Goal: Task Accomplishment & Management: Use online tool/utility

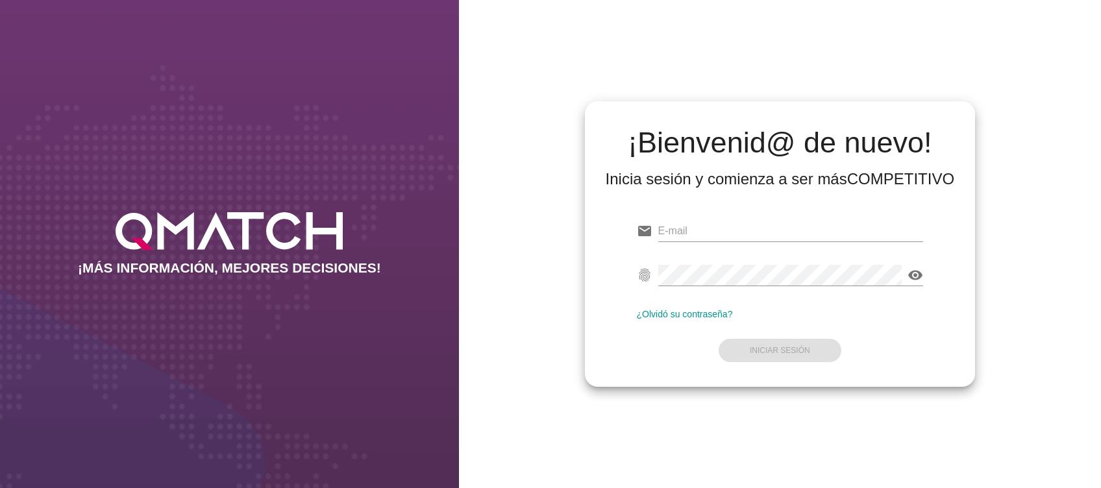
type input "[EMAIL_ADDRESS][DOMAIN_NAME]"
click at [769, 290] on div "visibility" at bounding box center [791, 282] width 266 height 34
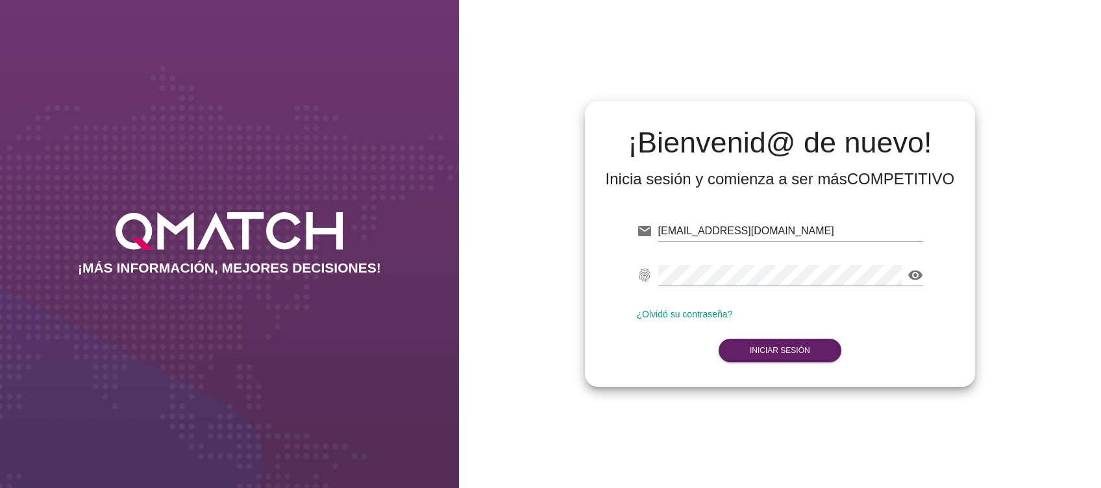
click at [770, 334] on form "email [PERSON_NAME][EMAIL_ADDRESS][PERSON_NAME][DOMAIN_NAME] fingerprint visibi…" at bounding box center [780, 289] width 287 height 153
click at [773, 347] on strong "Iniciar Sesión" at bounding box center [780, 350] width 60 height 9
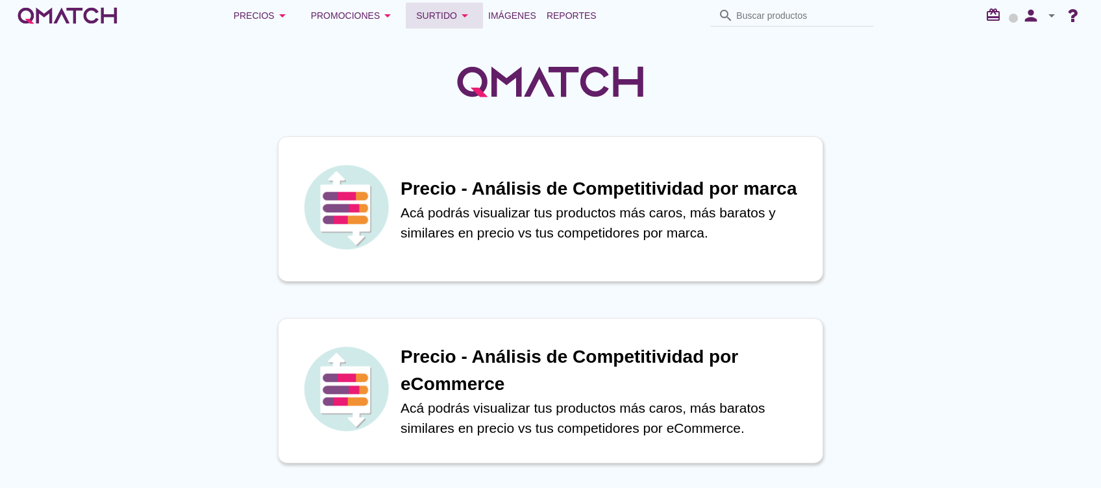
click at [438, 6] on button "Surtido arrow_drop_down" at bounding box center [444, 16] width 77 height 26
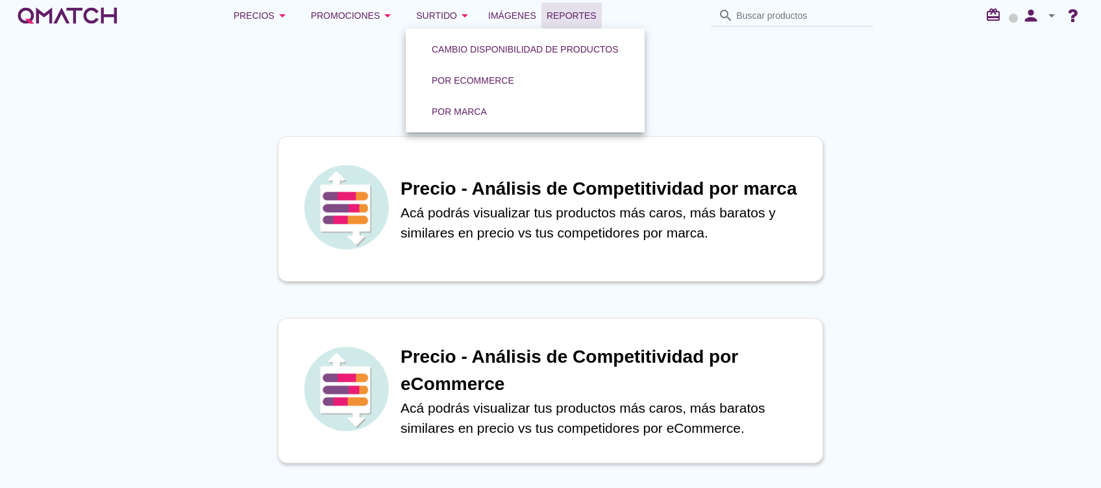
click at [547, 16] on span "Reportes" at bounding box center [572, 16] width 50 height 16
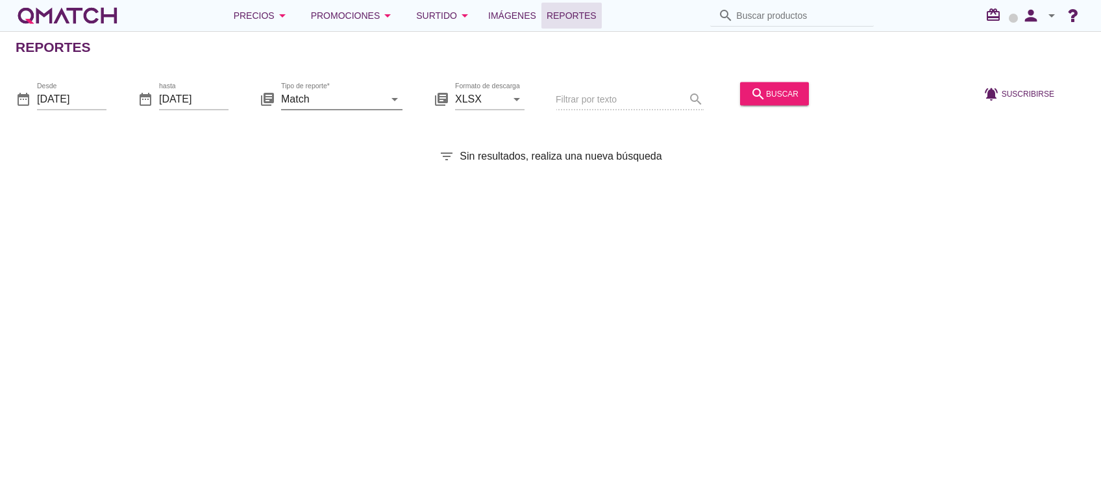
click at [358, 91] on input "Match" at bounding box center [332, 98] width 103 height 21
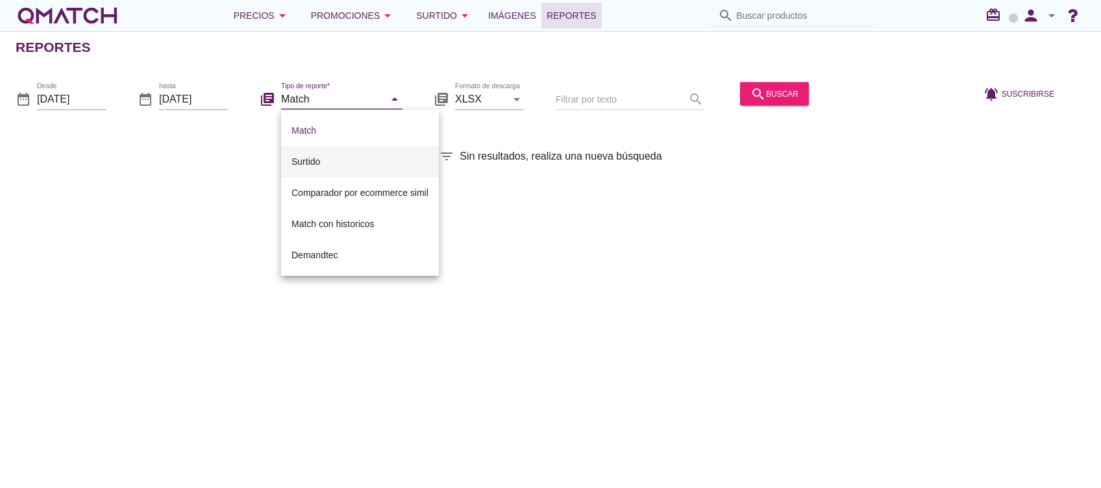
click at [327, 164] on div "Surtido" at bounding box center [360, 162] width 137 height 16
type input "Surtido"
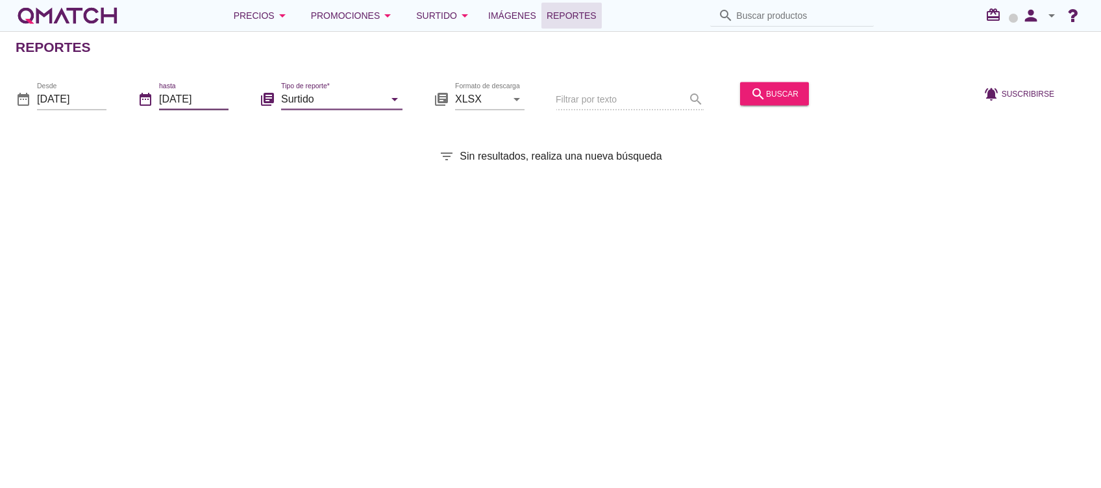
click at [177, 92] on input "[DATE]" at bounding box center [193, 98] width 69 height 21
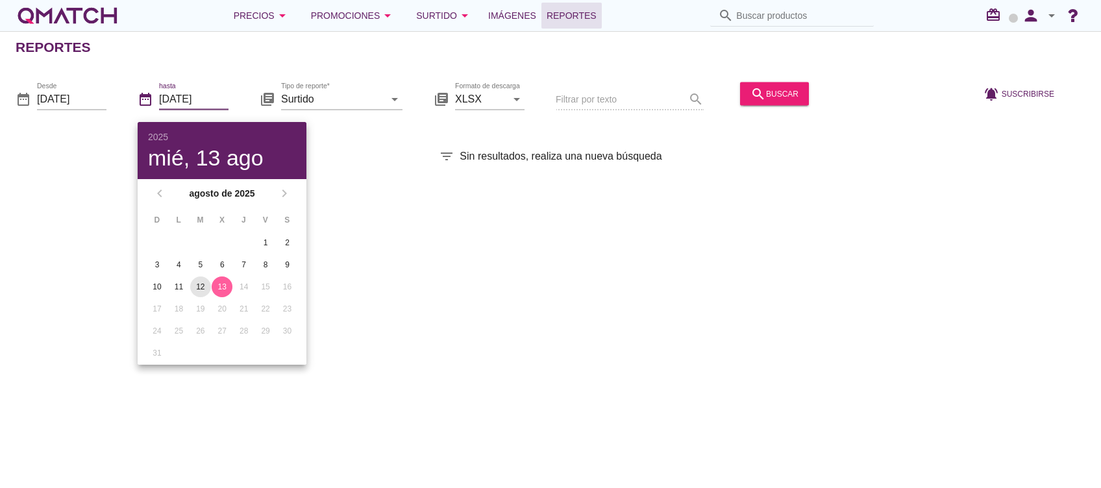
click at [205, 280] on button "12" at bounding box center [200, 287] width 21 height 21
type input "[DATE]"
click at [757, 99] on div "search buscar" at bounding box center [775, 94] width 48 height 16
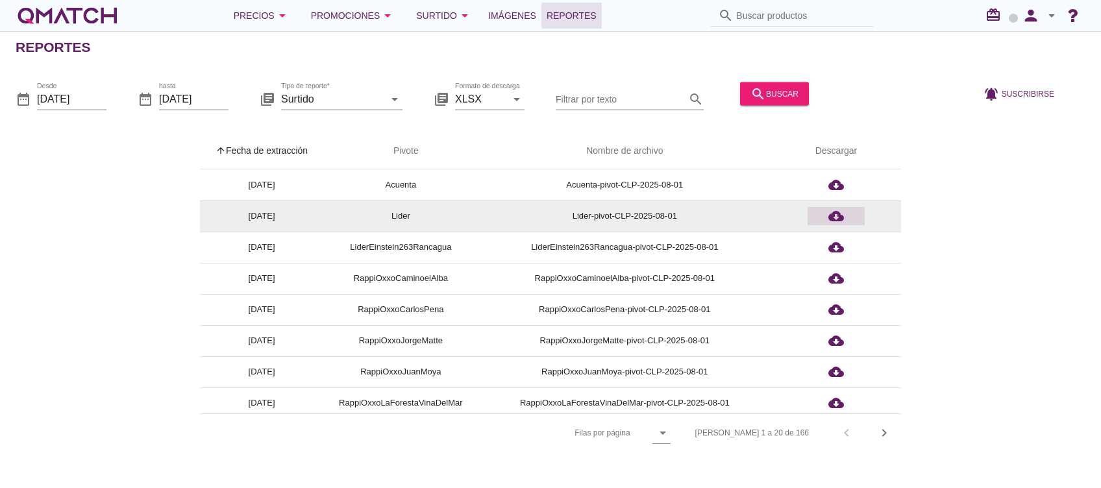
click at [846, 216] on div "cloud_download" at bounding box center [836, 216] width 47 height 16
